Goal: Use online tool/utility: Utilize a website feature to perform a specific function

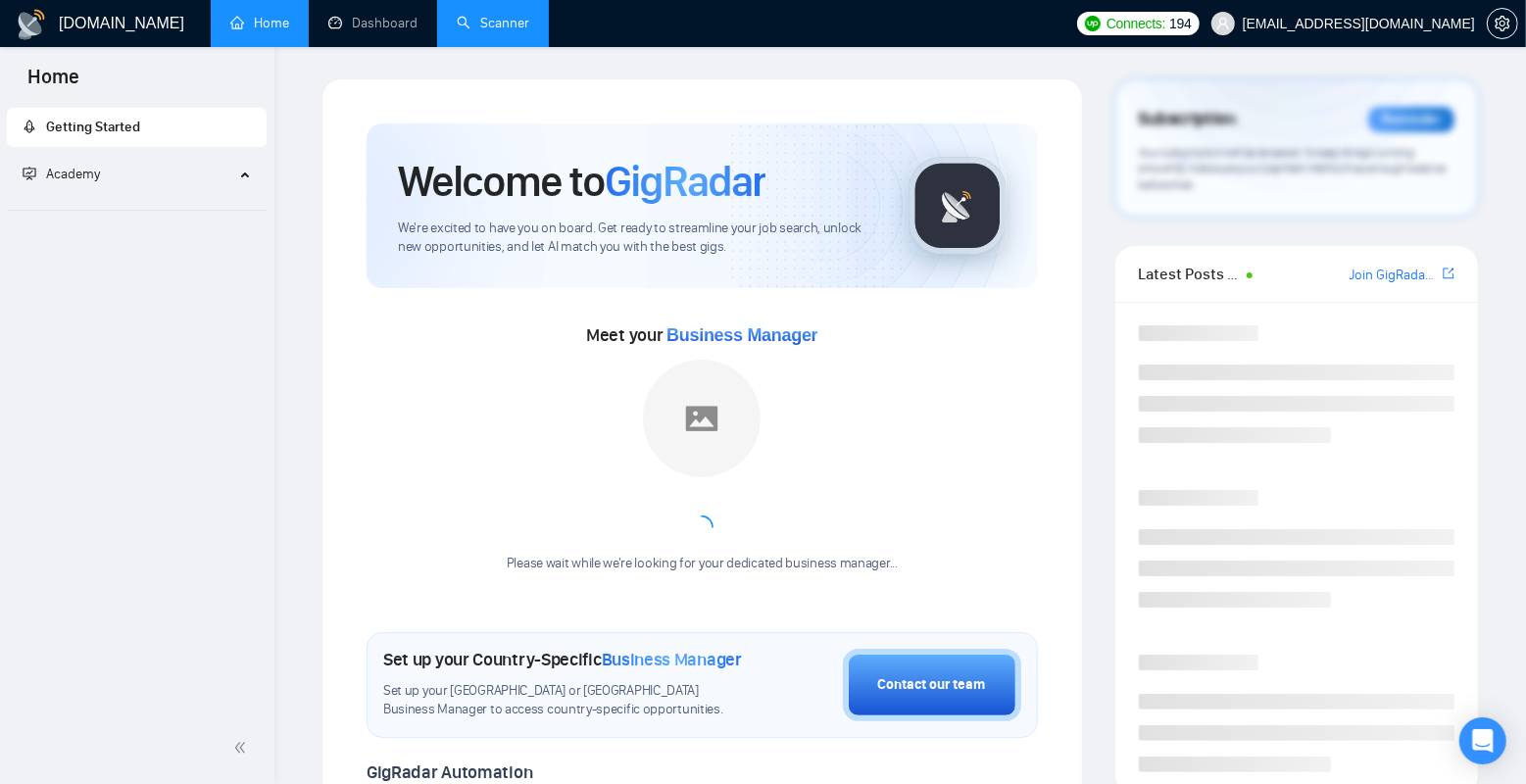
click at [486, 15] on link "Scanner" at bounding box center [493, 23] width 73 height 17
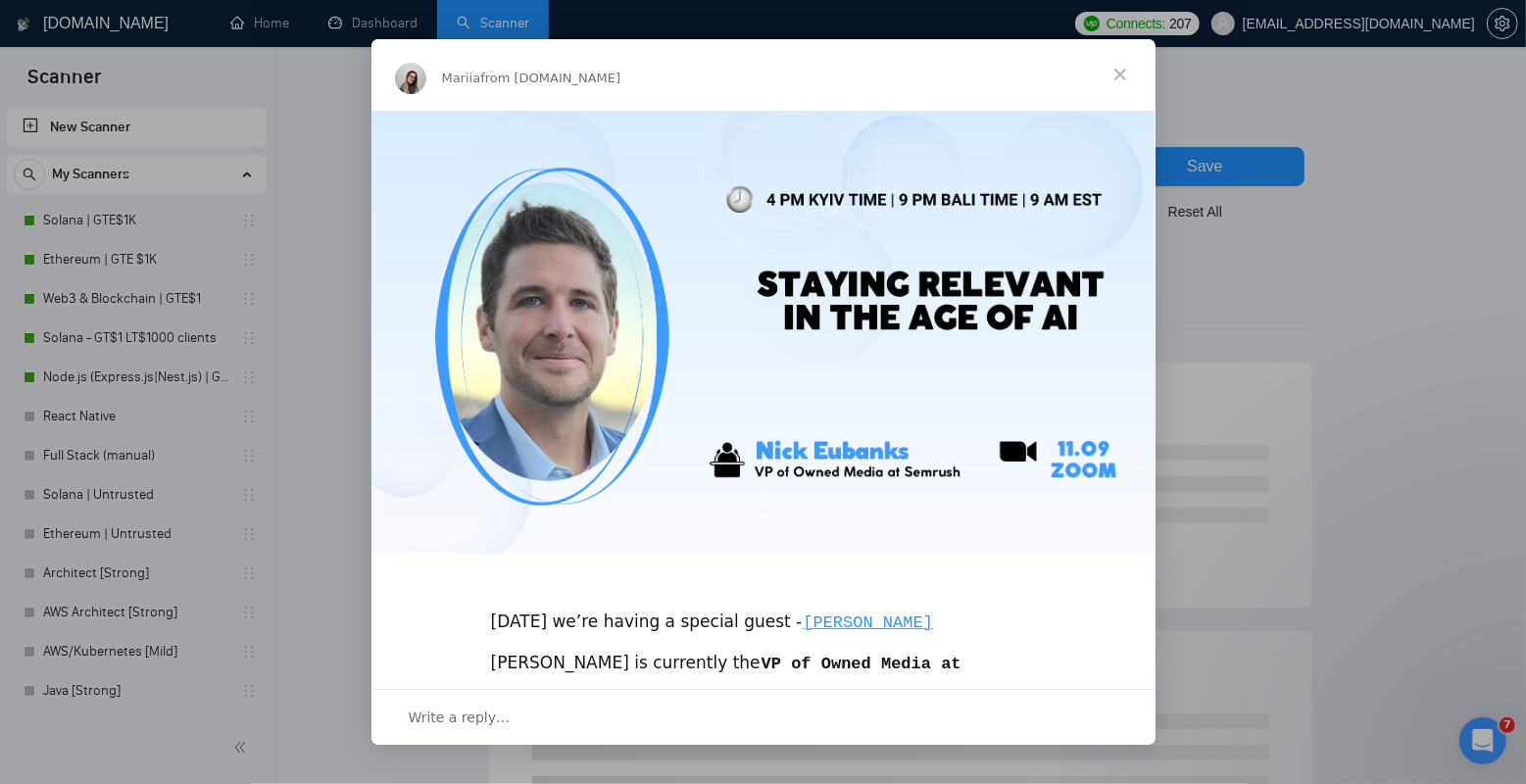
click at [1121, 61] on span "Close" at bounding box center [1120, 75] width 71 height 71
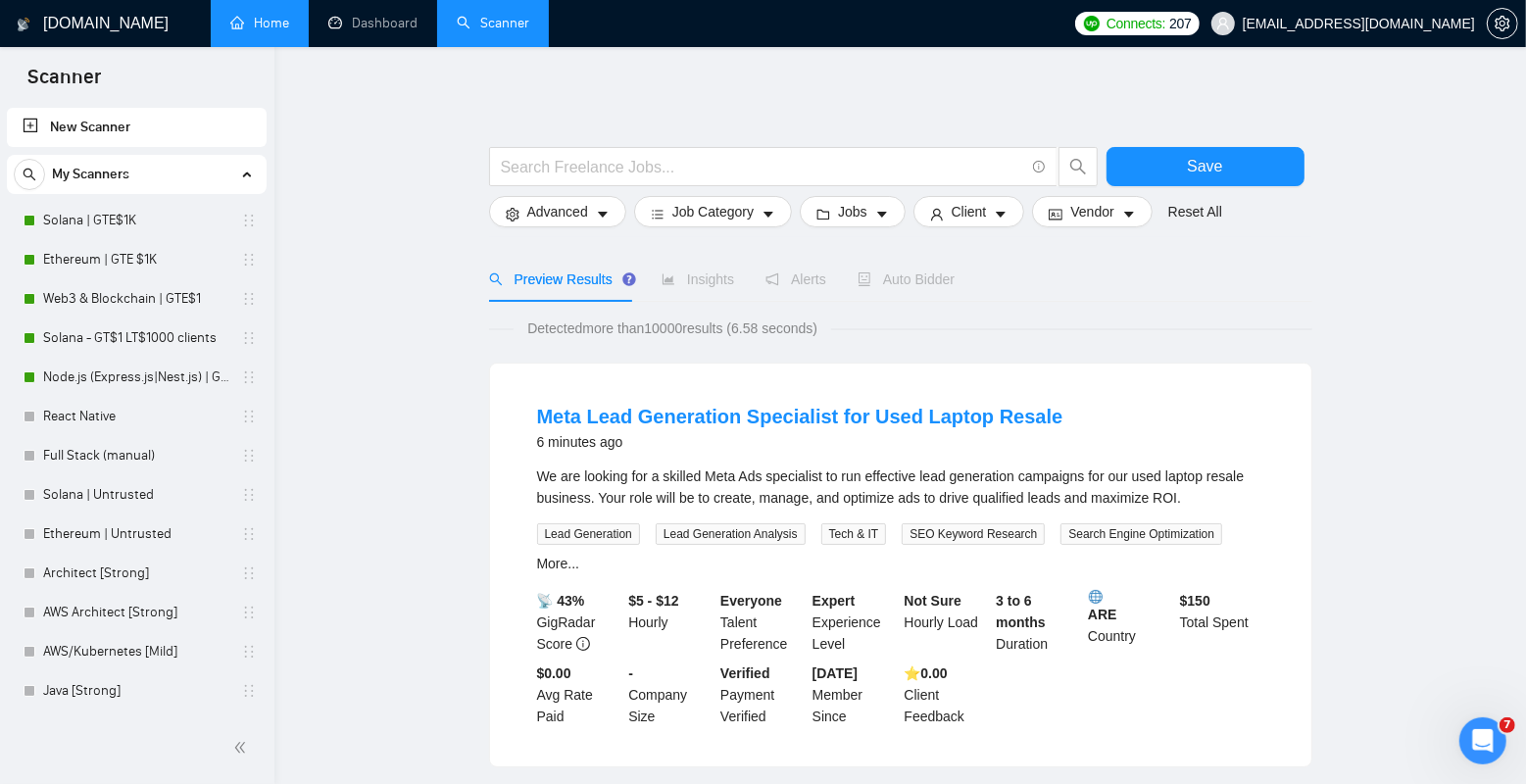
click at [261, 24] on link "Home" at bounding box center [260, 23] width 59 height 17
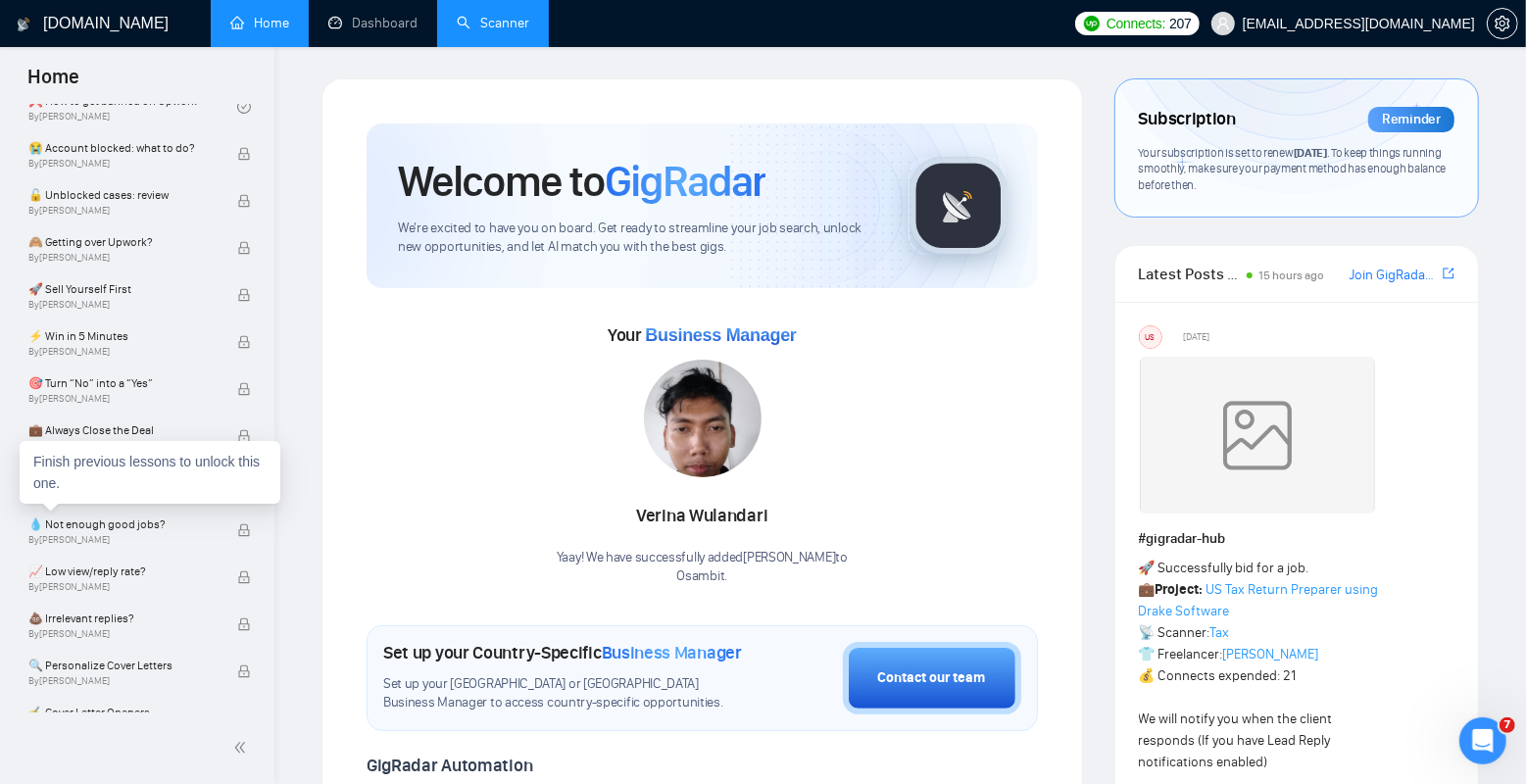
scroll to position [340, 0]
